Goal: Task Accomplishment & Management: Manage account settings

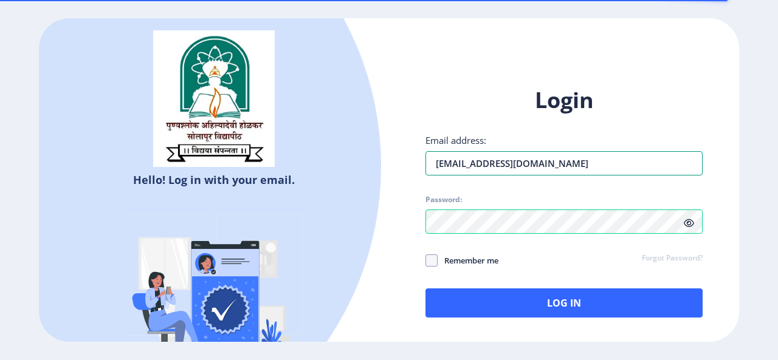
drag, startPoint x: 564, startPoint y: 164, endPoint x: 376, endPoint y: 171, distance: 187.9
click at [376, 171] on div "Hello! Log in with your email. Don't have an account? Register Login Email addr…" at bounding box center [389, 180] width 700 height 325
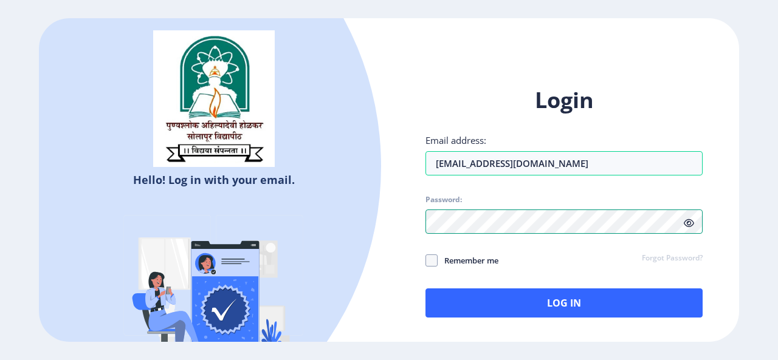
click at [359, 215] on div "Hello! Log in with your email. Don't have an account? Register Login Email addr…" at bounding box center [389, 180] width 700 height 325
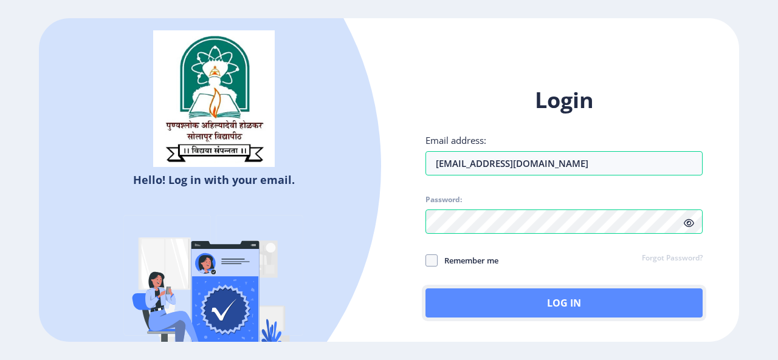
click at [572, 300] on button "Log In" at bounding box center [563, 303] width 277 height 29
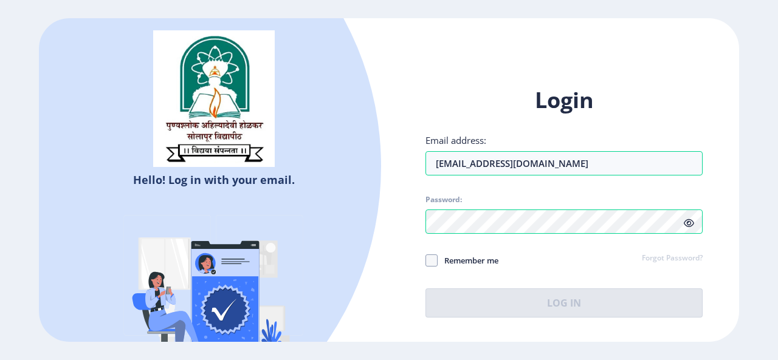
click at [689, 220] on icon at bounding box center [689, 223] width 10 height 9
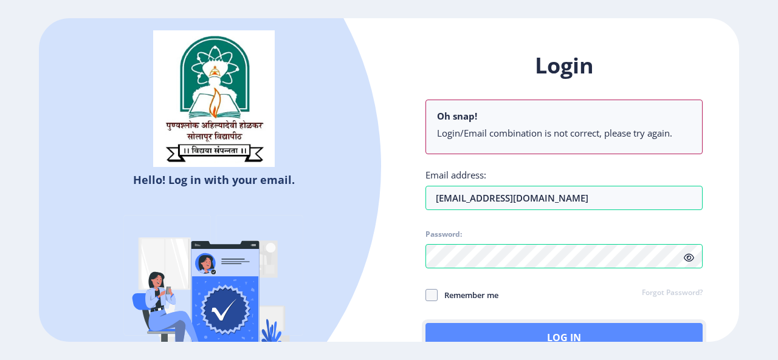
click at [589, 332] on button "Log In" at bounding box center [563, 337] width 277 height 29
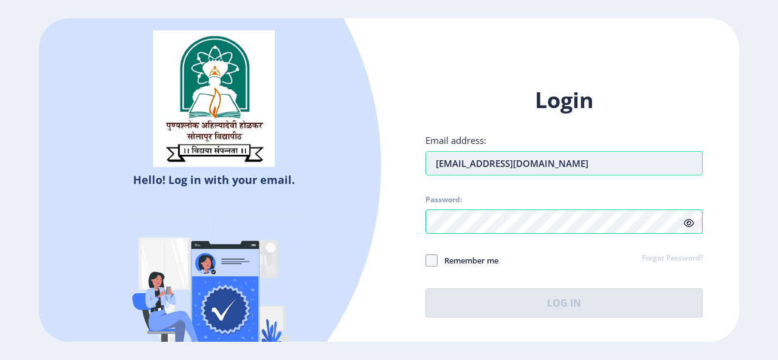
drag, startPoint x: 437, startPoint y: 165, endPoint x: 447, endPoint y: 164, distance: 10.4
click at [437, 165] on input "[EMAIL_ADDRESS][DOMAIN_NAME]" at bounding box center [563, 163] width 277 height 24
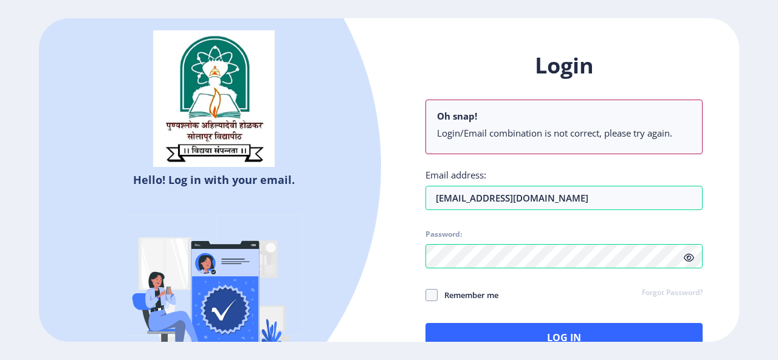
click at [371, 239] on div at bounding box center [70, 166] width 622 height 622
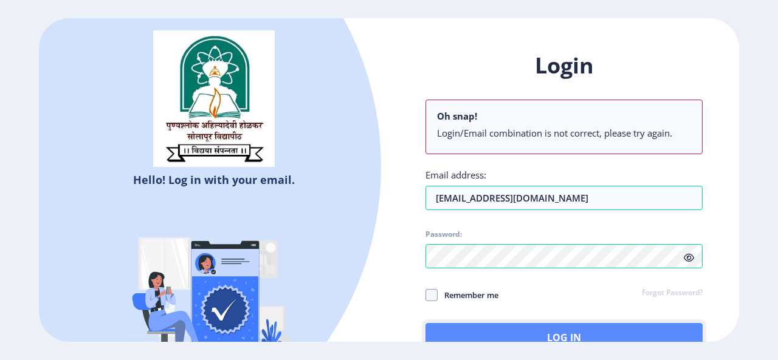
click at [547, 334] on button "Log In" at bounding box center [563, 337] width 277 height 29
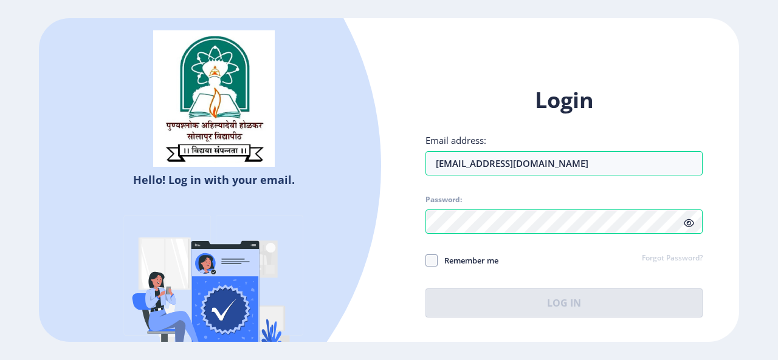
click at [689, 225] on icon at bounding box center [689, 223] width 10 height 9
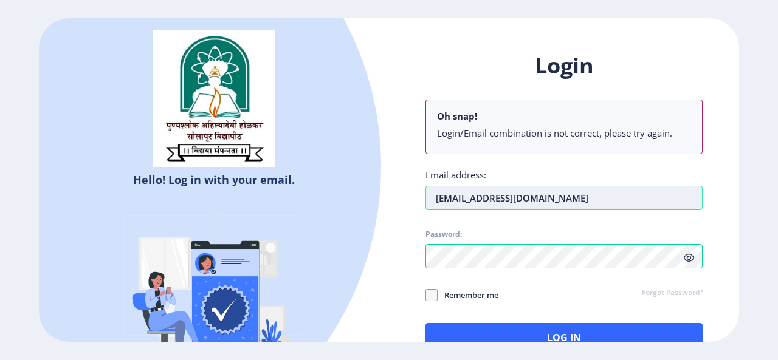
drag, startPoint x: 563, startPoint y: 197, endPoint x: 589, endPoint y: 203, distance: 26.2
click at [563, 198] on input "[EMAIL_ADDRESS][DOMAIN_NAME]" at bounding box center [563, 198] width 277 height 24
type input "d"
type input "[EMAIL_ADDRESS][DOMAIN_NAME]"
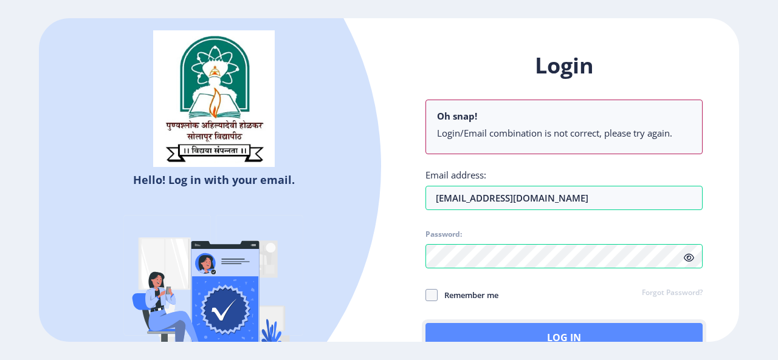
click at [573, 333] on button "Log In" at bounding box center [563, 337] width 277 height 29
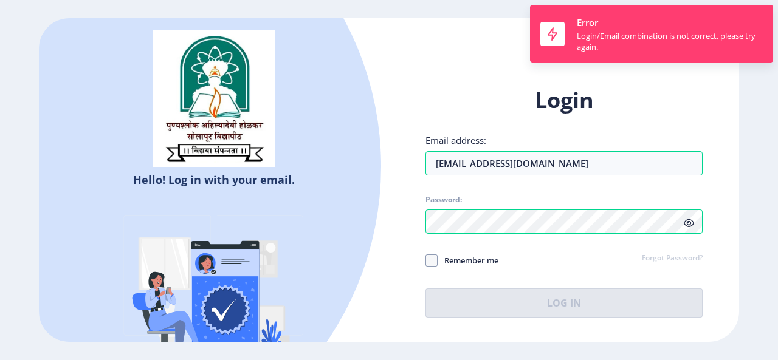
click at [591, 190] on div "Login Email address: [EMAIL_ADDRESS][DOMAIN_NAME] Password: Remember me Forgot …" at bounding box center [563, 202] width 277 height 232
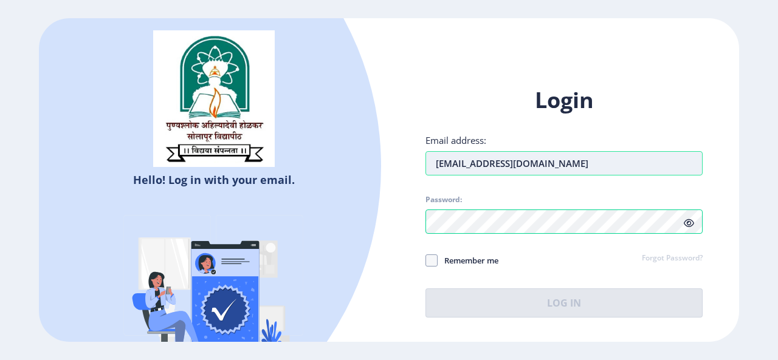
click at [600, 169] on input "[EMAIL_ADDRESS][DOMAIN_NAME]" at bounding box center [563, 163] width 277 height 24
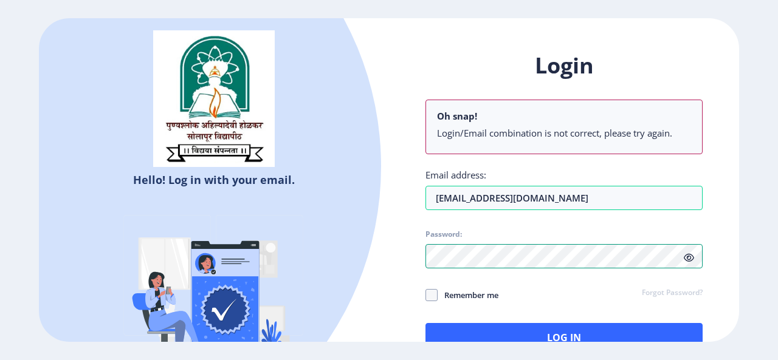
click at [550, 224] on div "Login Oh snap! Login/Email combination is not correct, please try again. Email …" at bounding box center [563, 201] width 277 height 301
click at [666, 295] on link "Forgot Password?" at bounding box center [672, 293] width 61 height 11
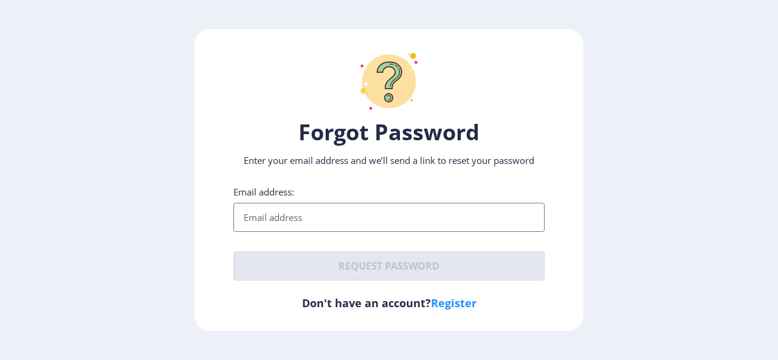
click at [308, 203] on input "Email address:" at bounding box center [388, 217] width 311 height 29
type input "[EMAIL_ADDRESS][DOMAIN_NAME]"
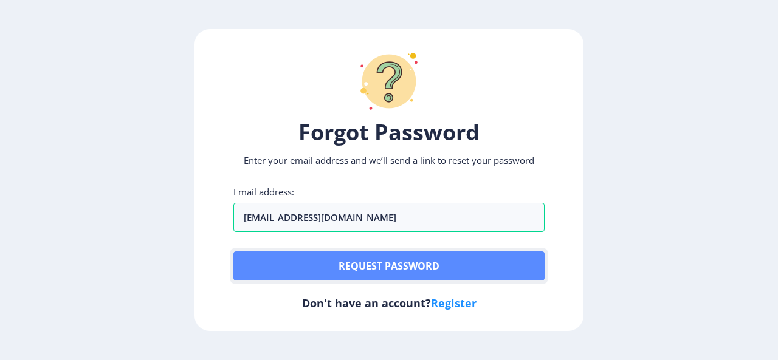
click at [404, 269] on button "Request password" at bounding box center [388, 266] width 311 height 29
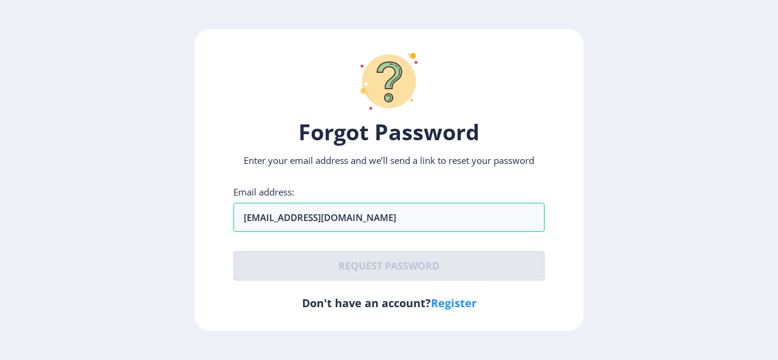
click at [456, 305] on link "Register" at bounding box center [454, 303] width 46 height 15
select select
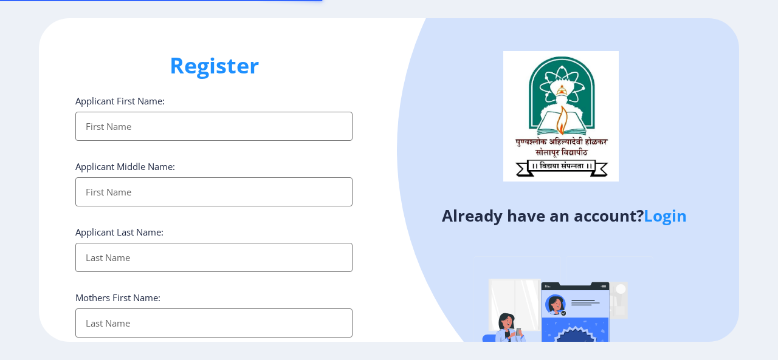
type input "[EMAIL_ADDRESS][DOMAIN_NAME]"
click at [676, 222] on link "Login" at bounding box center [665, 216] width 43 height 22
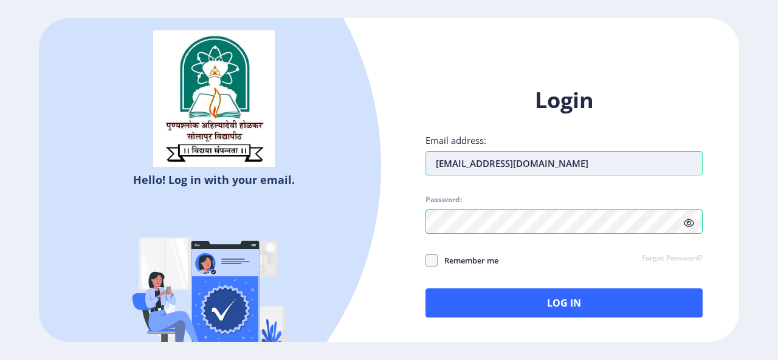
click at [580, 168] on input "[EMAIL_ADDRESS][DOMAIN_NAME]" at bounding box center [563, 163] width 277 height 24
type input "k"
type input "[EMAIL_ADDRESS][DOMAIN_NAME]"
click at [375, 229] on div "Hello! Log in with your email. Don't have an account? Register Login Email addr…" at bounding box center [389, 180] width 700 height 325
